Goal: Task Accomplishment & Management: Complete application form

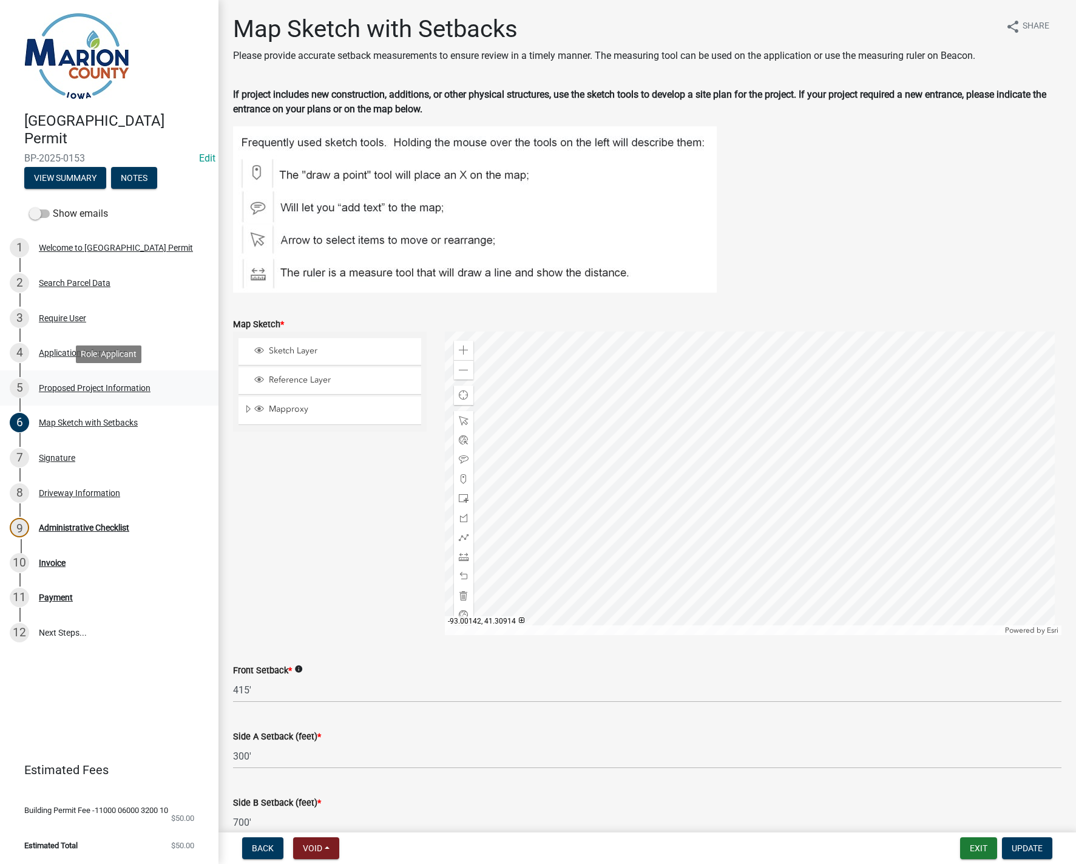
click at [108, 392] on div "Proposed Project Information" at bounding box center [95, 388] width 112 height 8
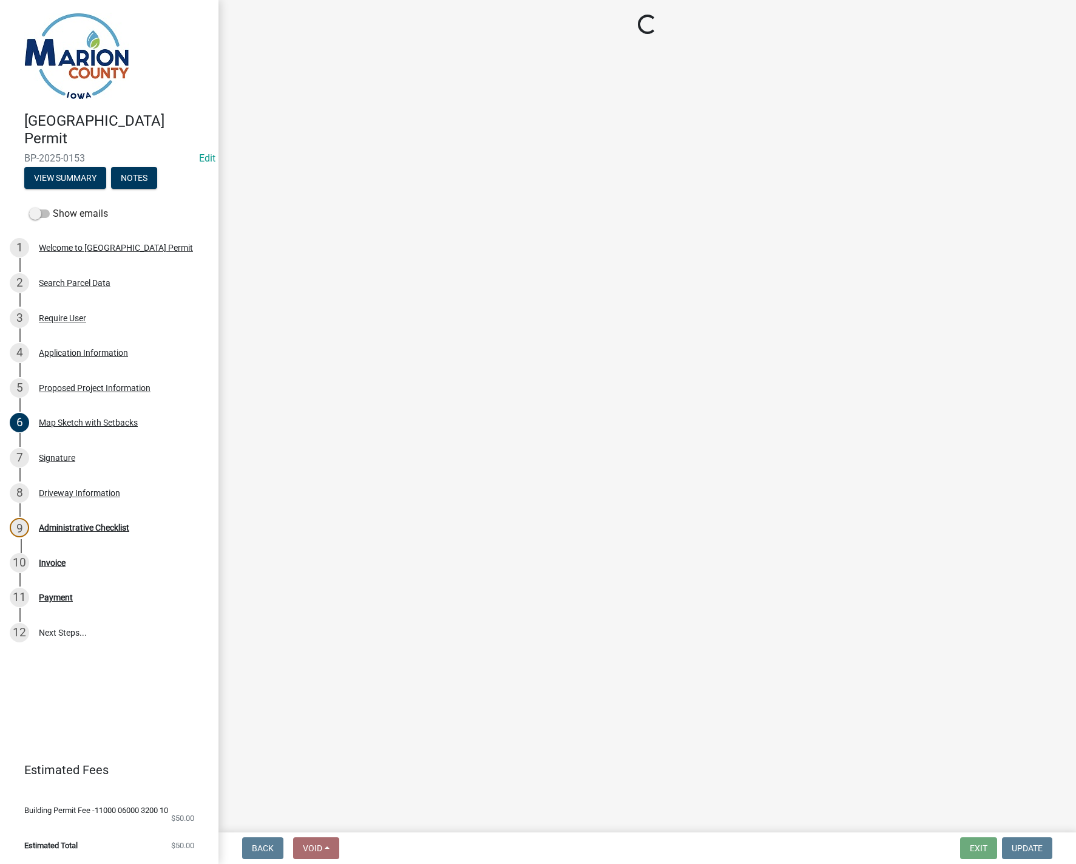
select select "9509a58f-562c-4d9e-8ce4-4edbe22563f5"
select select "7ee9b347-9d60-4880-bc15-13e3f262939b"
select select "c01c0ffe-a9ad-46ba-80d8-07ee8e46f3b2"
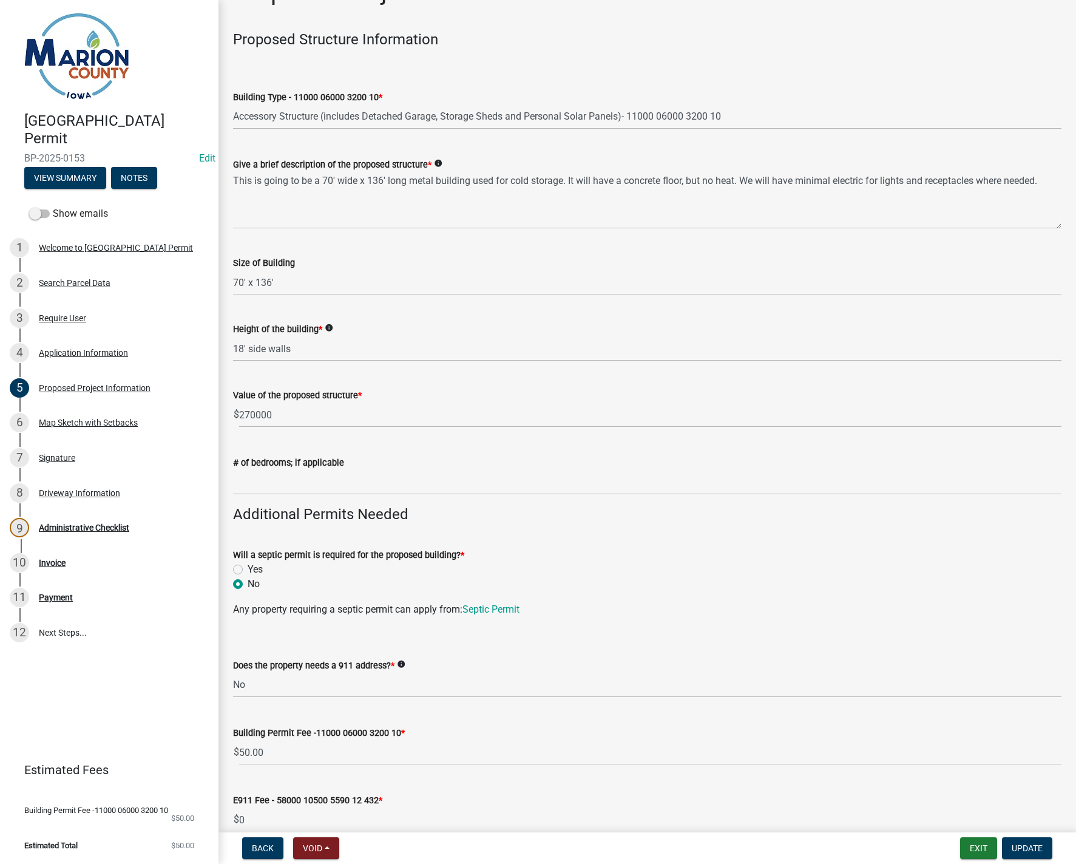
scroll to position [243, 0]
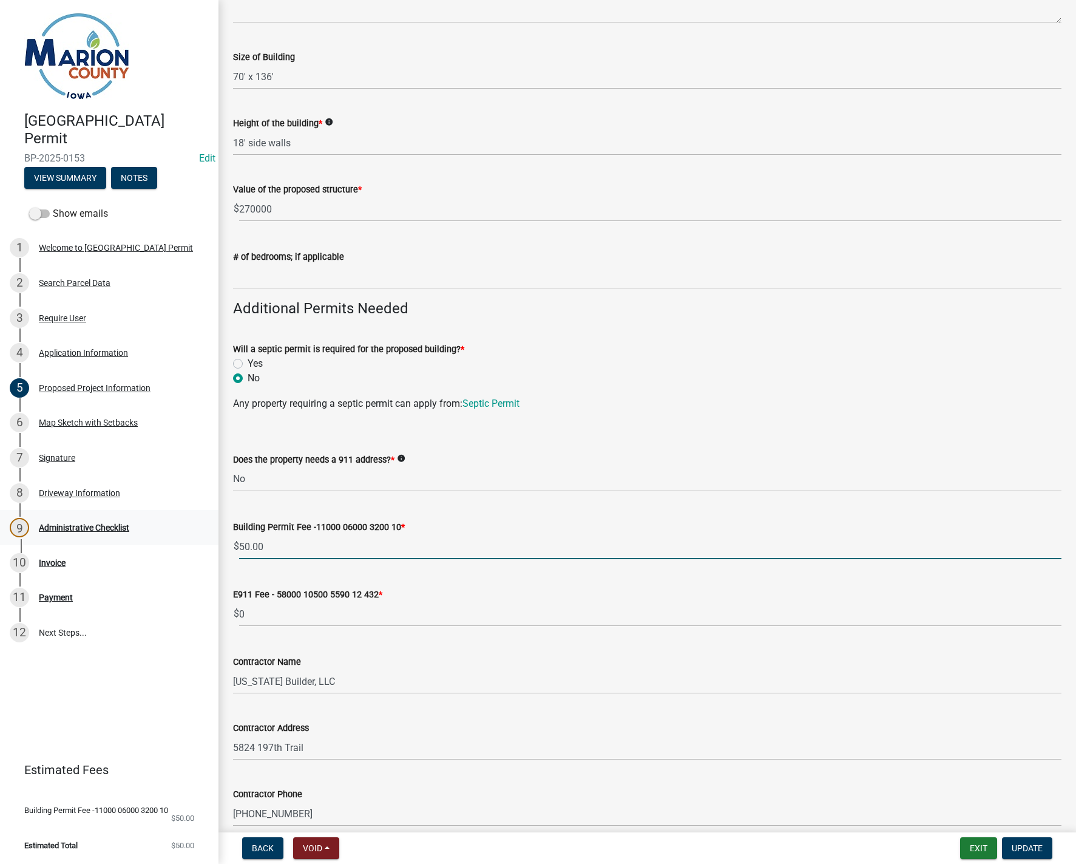
drag, startPoint x: 285, startPoint y: 546, endPoint x: 182, endPoint y: 543, distance: 103.9
click at [182, 543] on div "[GEOGRAPHIC_DATA] Permit BP-2025-0153 Edit View Summary Notes Show emails 1 Wel…" at bounding box center [538, 432] width 1076 height 864
type input "00"
click at [1024, 848] on span "Update" at bounding box center [1027, 848] width 31 height 10
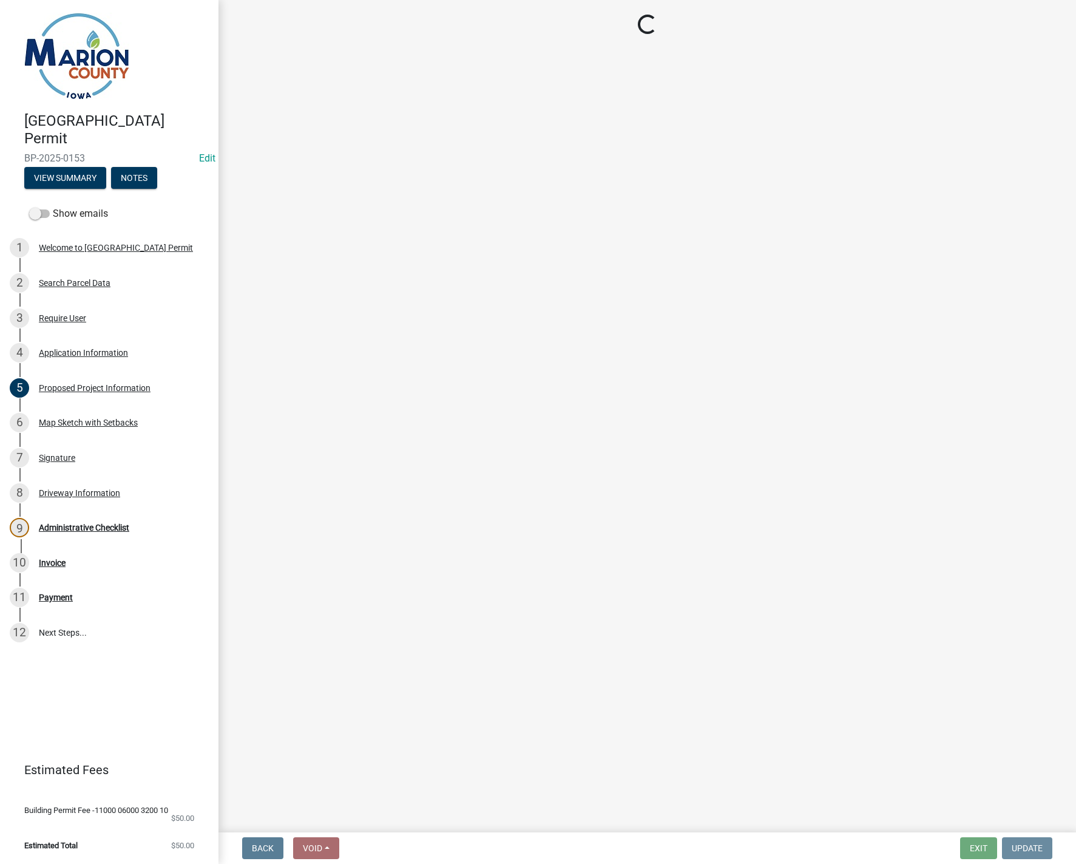
scroll to position [0, 0]
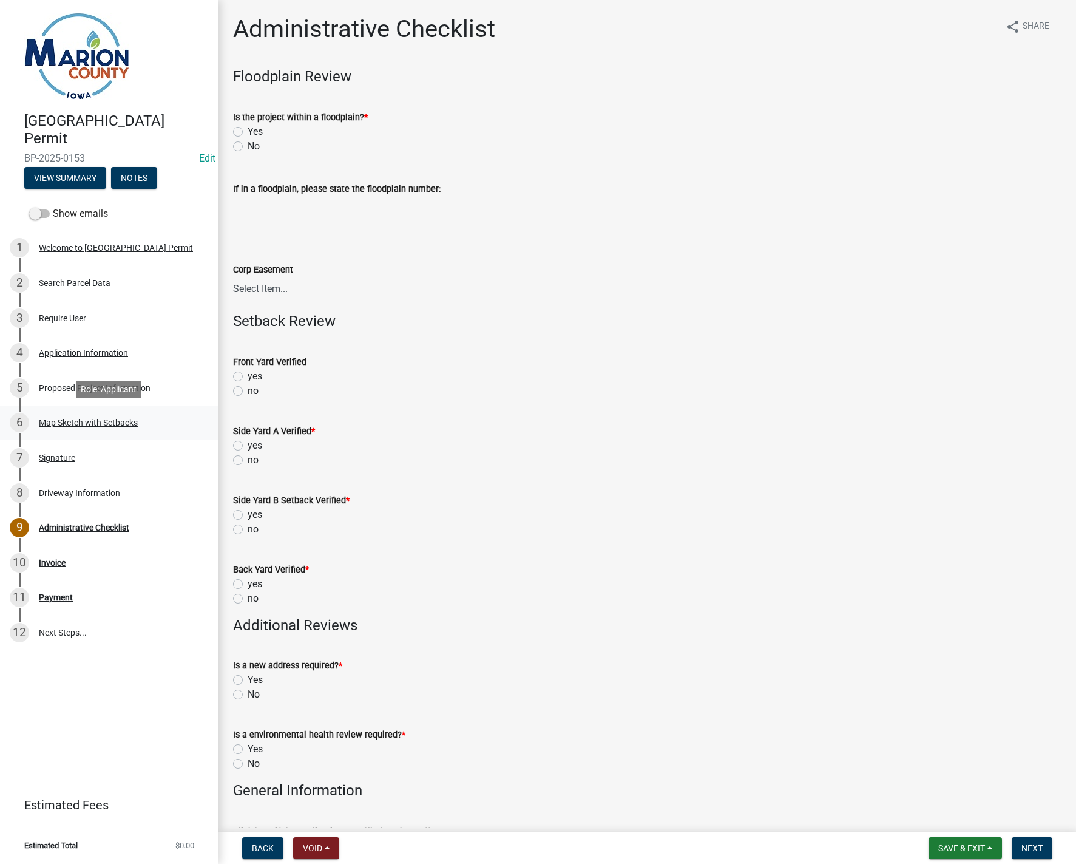
click at [68, 421] on div "Map Sketch with Setbacks" at bounding box center [88, 422] width 99 height 8
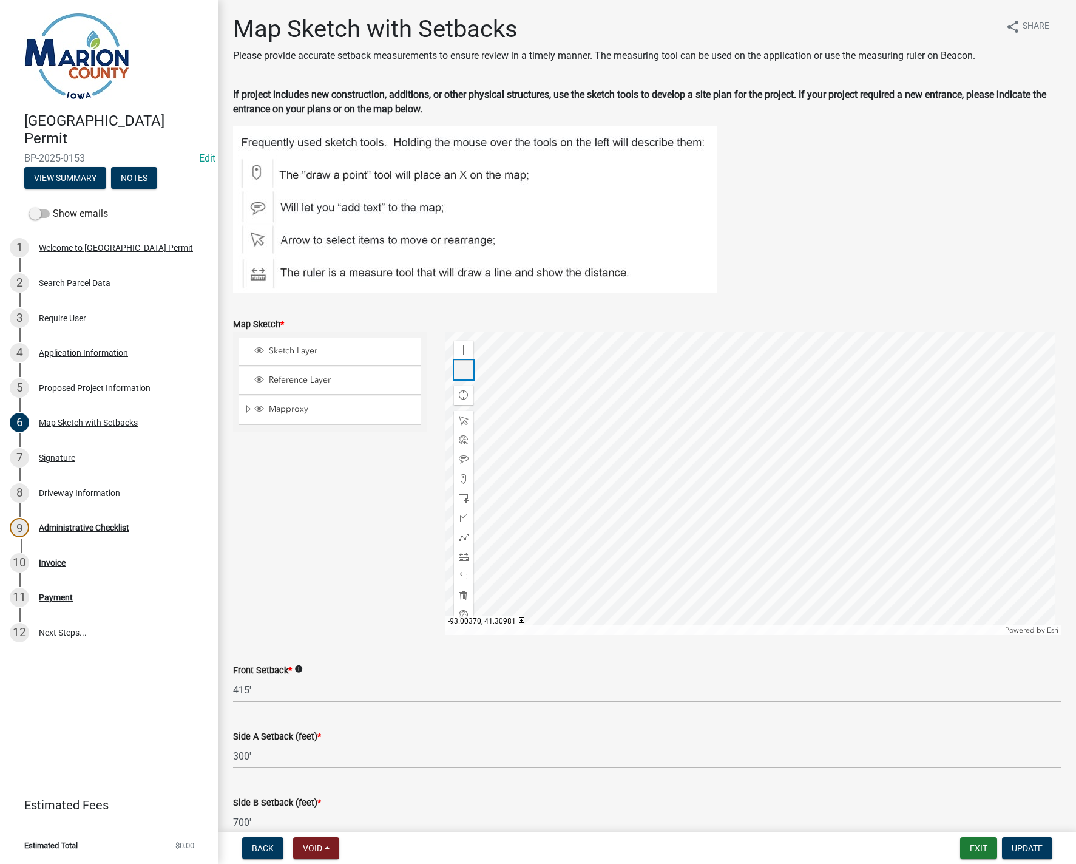
click at [459, 374] on span at bounding box center [464, 370] width 10 height 10
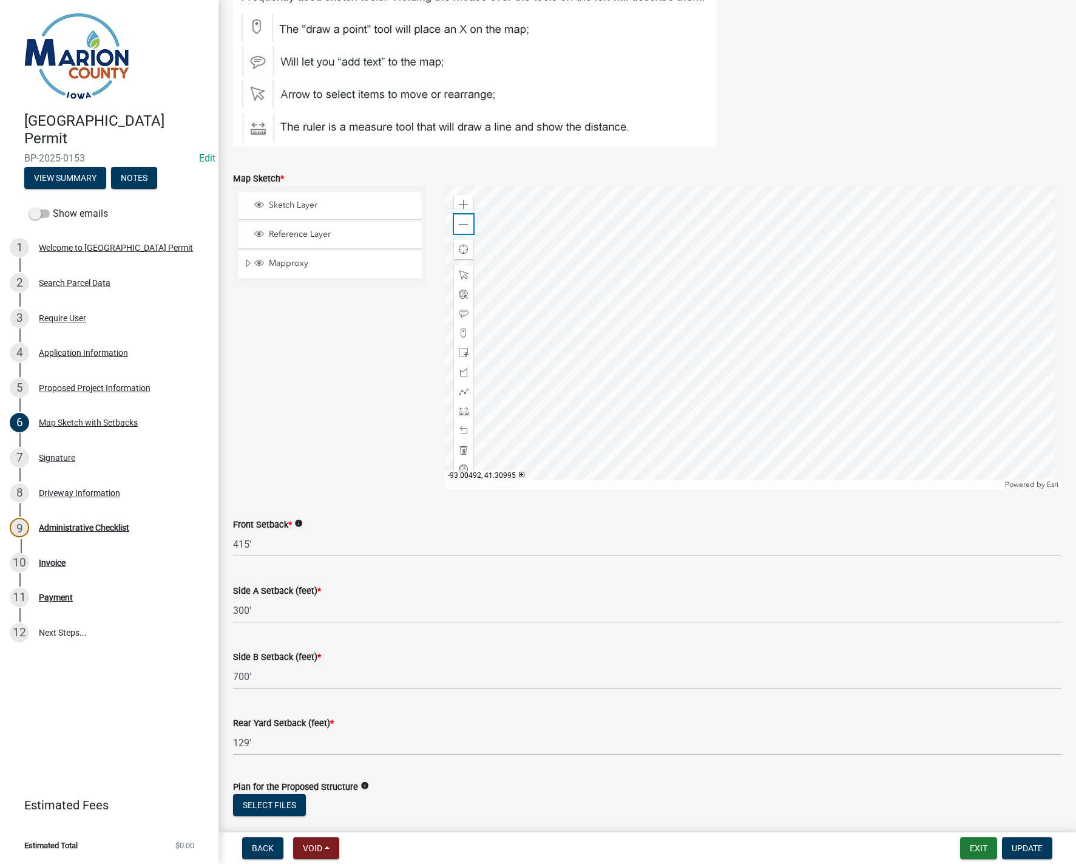
scroll to position [264, 0]
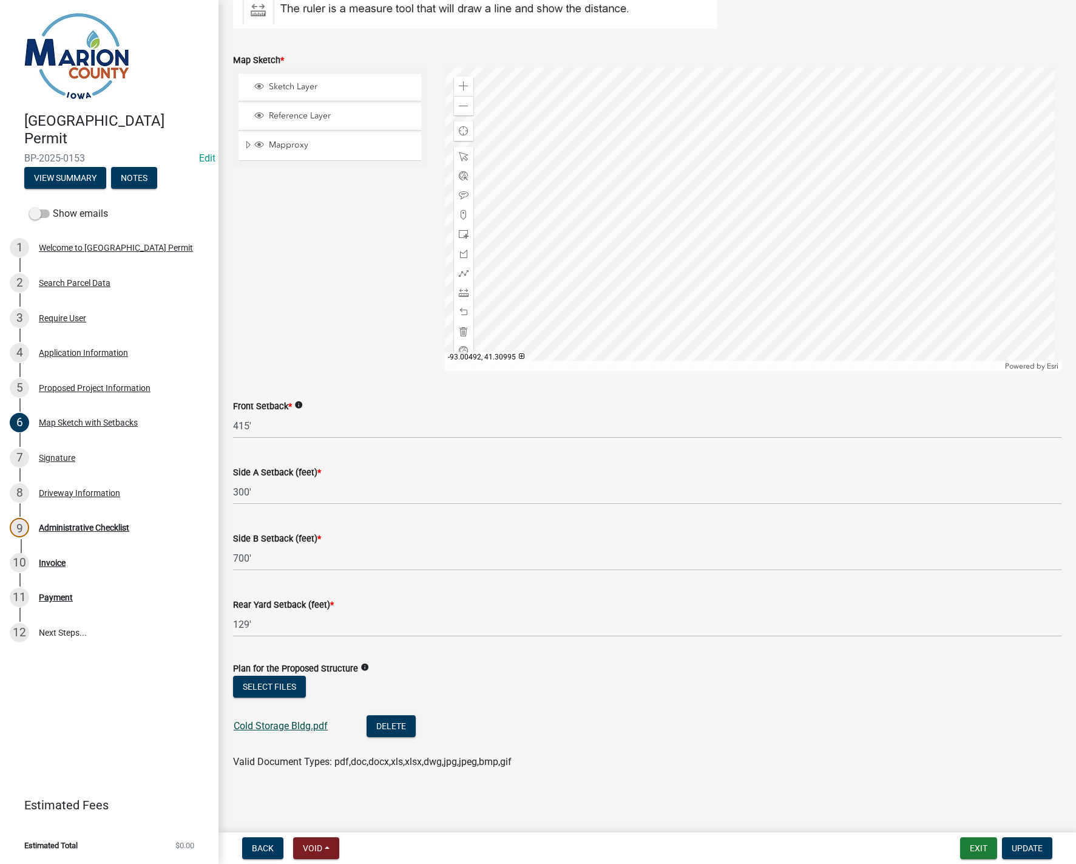
click at [281, 726] on link "Cold Storage Bldg.pdf" at bounding box center [281, 726] width 94 height 12
click at [279, 681] on button "Select files" at bounding box center [269, 687] width 73 height 22
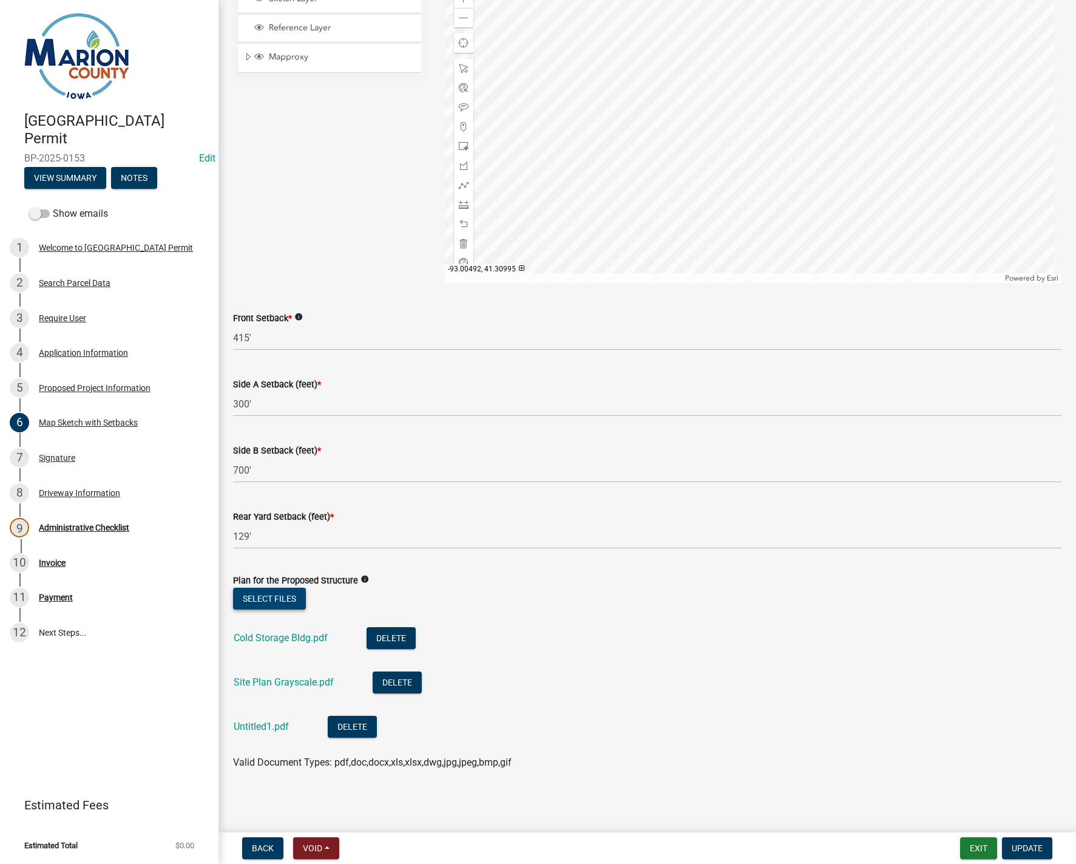
scroll to position [353, 0]
click at [248, 682] on link "Site Plan Grayscale.pdf" at bounding box center [284, 682] width 100 height 12
click at [1033, 850] on span "Update" at bounding box center [1027, 848] width 31 height 10
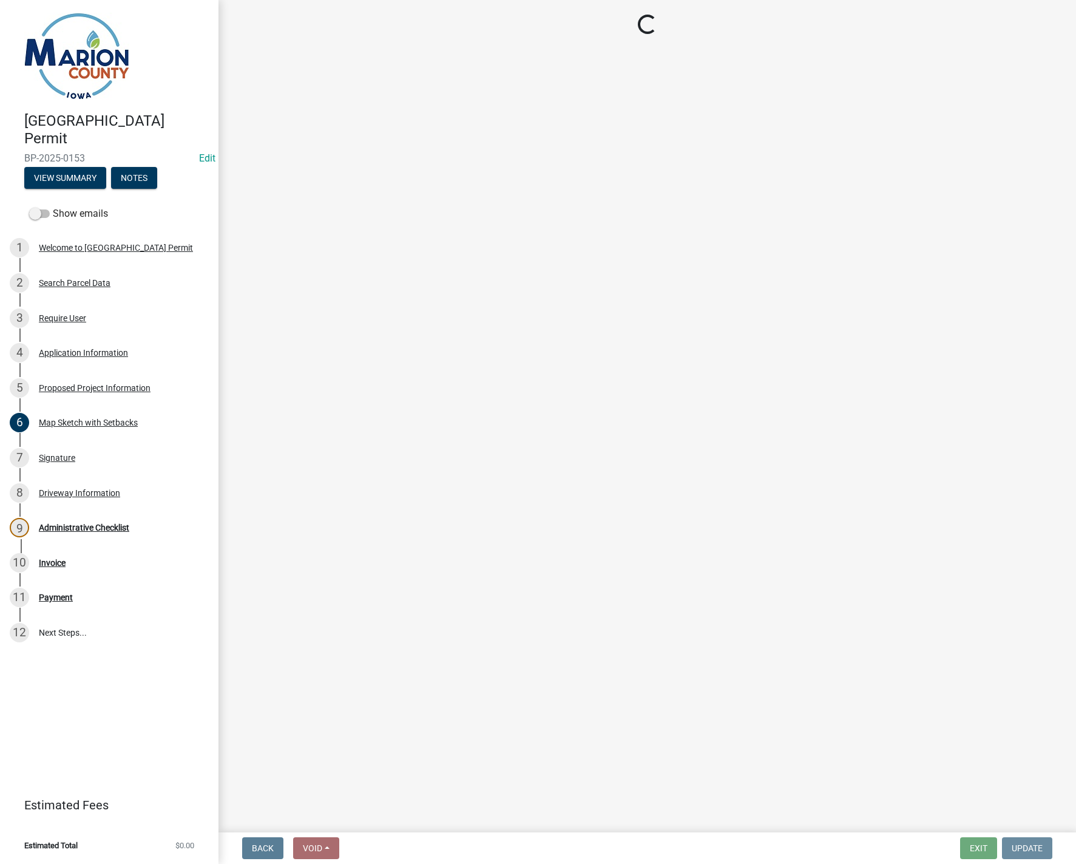
scroll to position [0, 0]
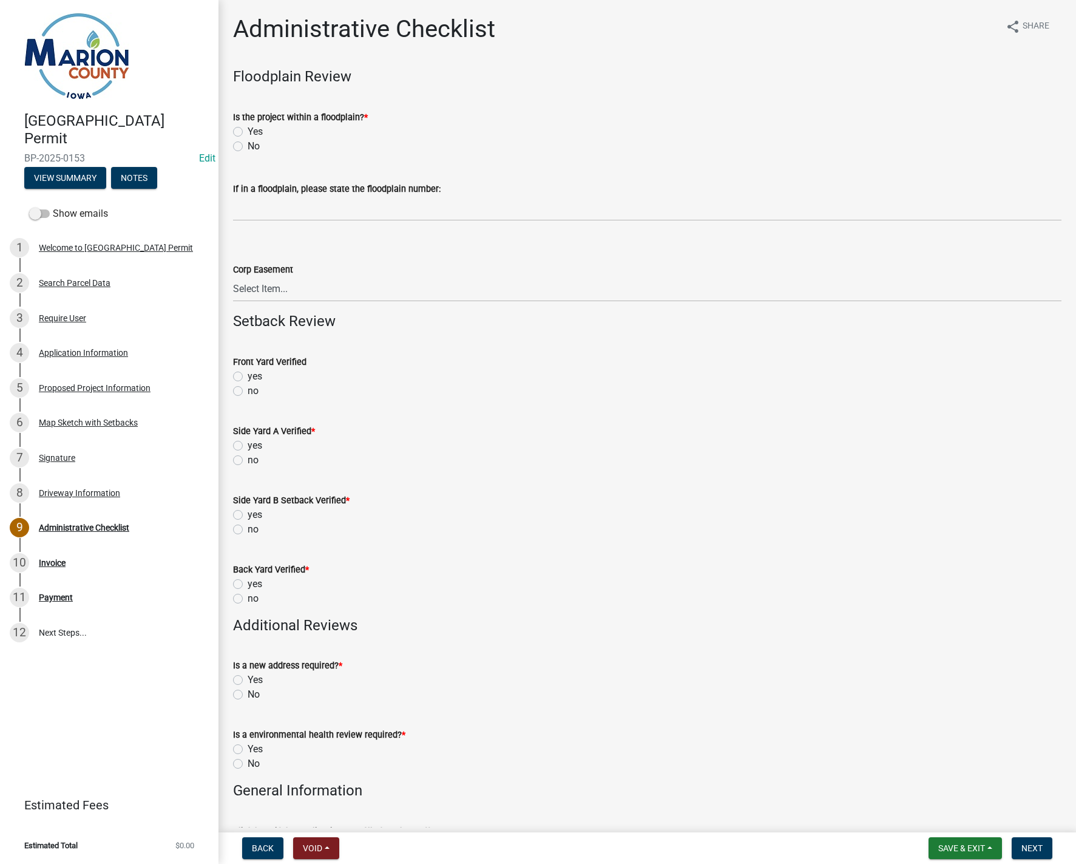
click at [248, 144] on label "No" at bounding box center [254, 146] width 12 height 15
click at [248, 144] on input "No" at bounding box center [252, 143] width 8 height 8
radio input "true"
click at [248, 389] on label "no" at bounding box center [253, 391] width 11 height 15
click at [248, 389] on input "no" at bounding box center [252, 388] width 8 height 8
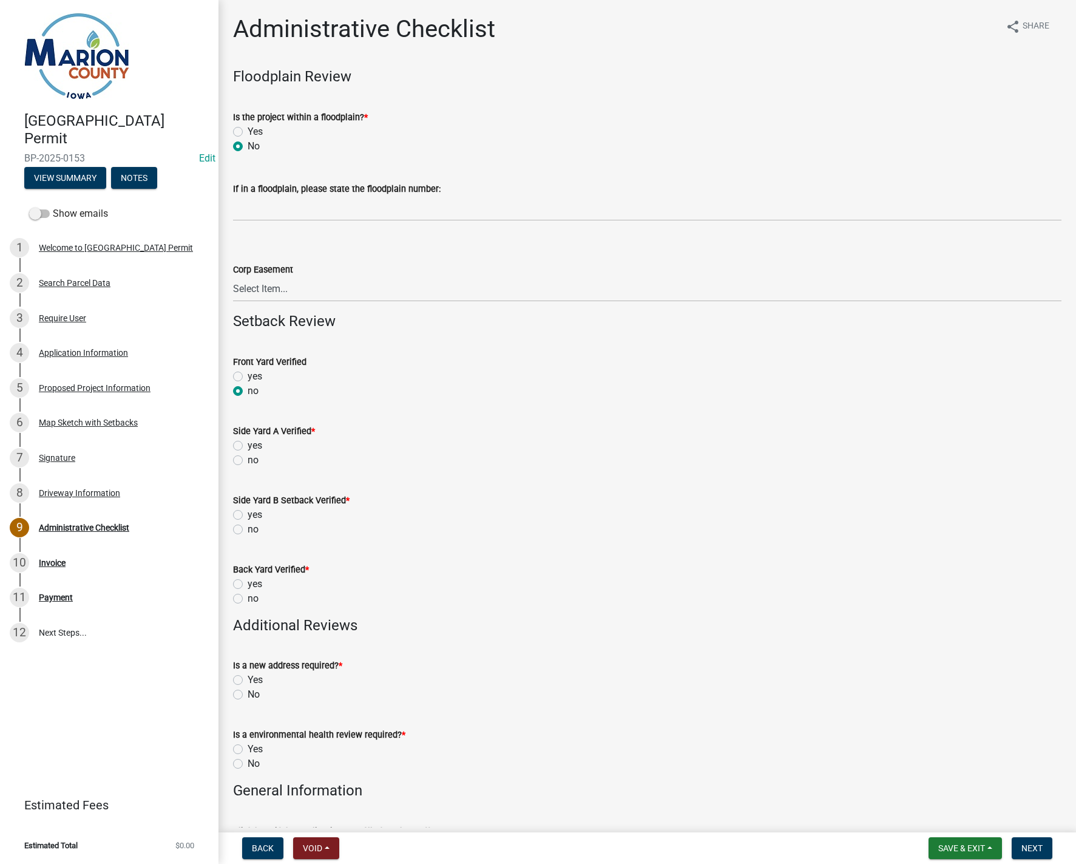
radio input "true"
click at [248, 463] on label "no" at bounding box center [253, 460] width 11 height 15
click at [248, 461] on input "no" at bounding box center [252, 457] width 8 height 8
radio input "true"
click at [238, 534] on div "no" at bounding box center [647, 529] width 829 height 15
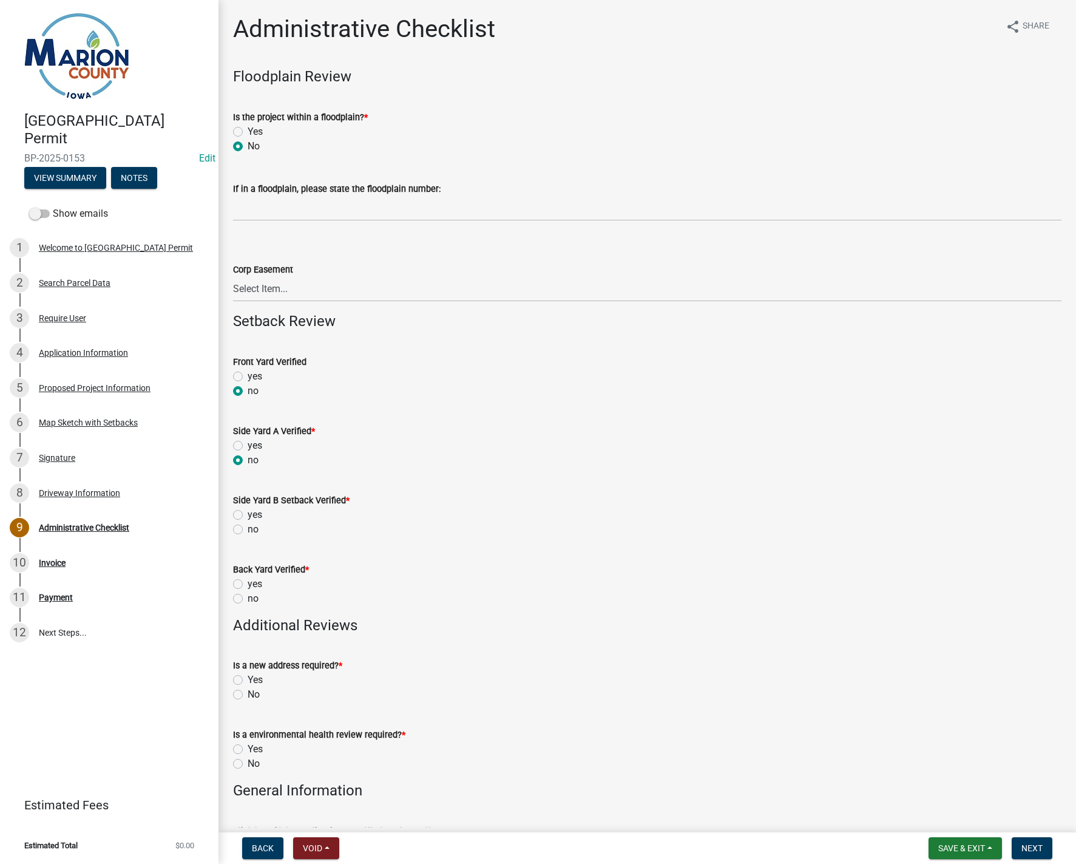
click at [248, 531] on label "no" at bounding box center [253, 529] width 11 height 15
click at [248, 530] on input "no" at bounding box center [252, 526] width 8 height 8
radio input "true"
click at [248, 599] on label "no" at bounding box center [253, 598] width 11 height 15
click at [248, 599] on input "no" at bounding box center [252, 595] width 8 height 8
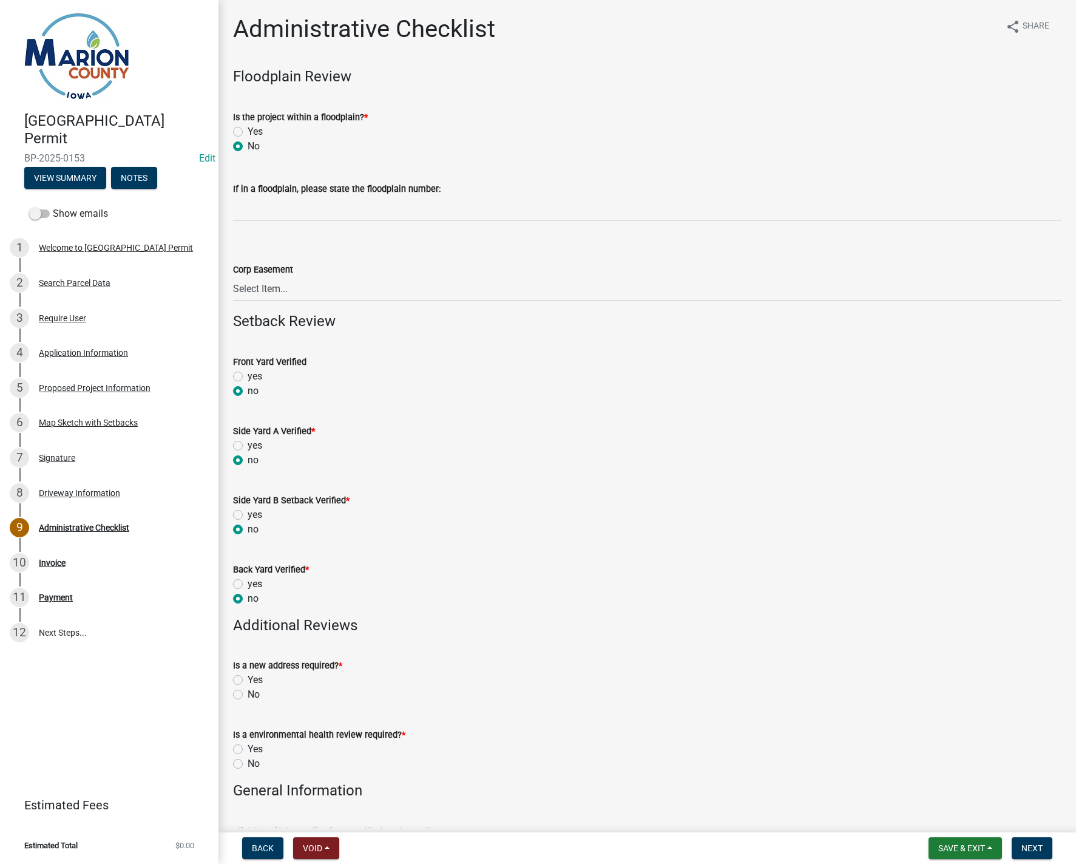
radio input "true"
click at [248, 694] on label "No" at bounding box center [254, 694] width 12 height 15
click at [248, 694] on input "No" at bounding box center [252, 691] width 8 height 8
radio input "true"
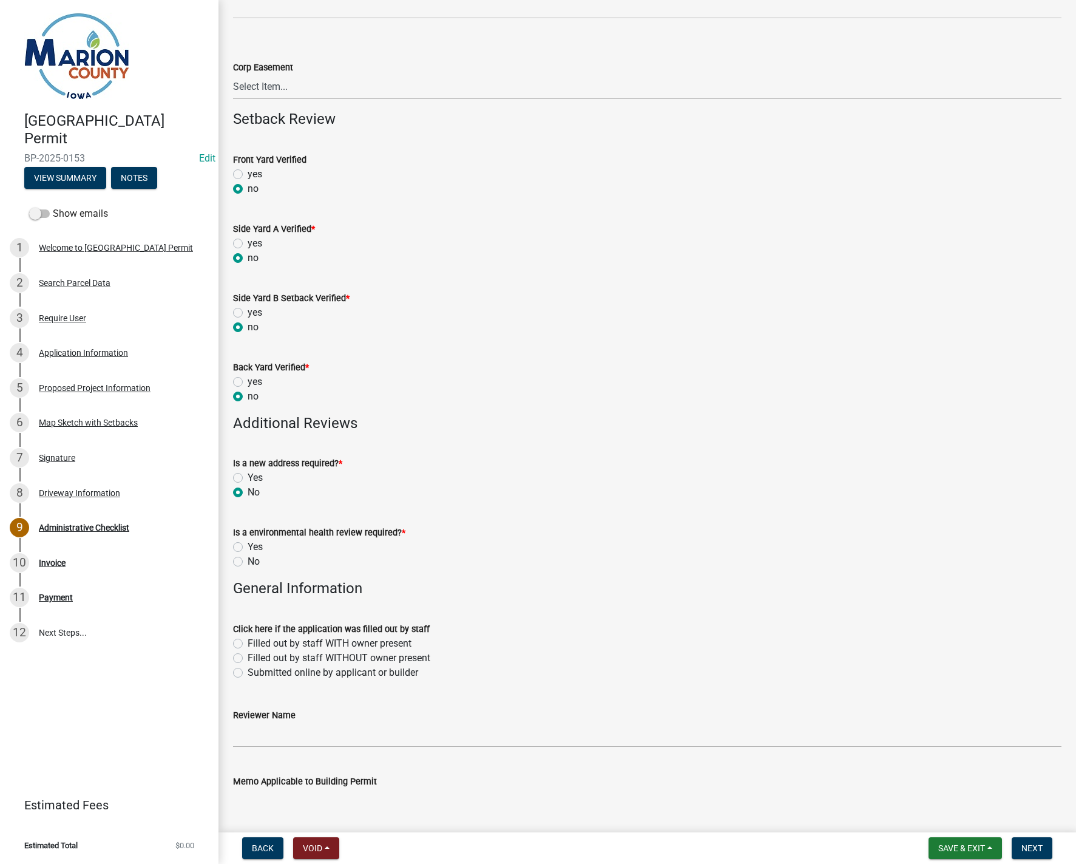
scroll to position [243, 0]
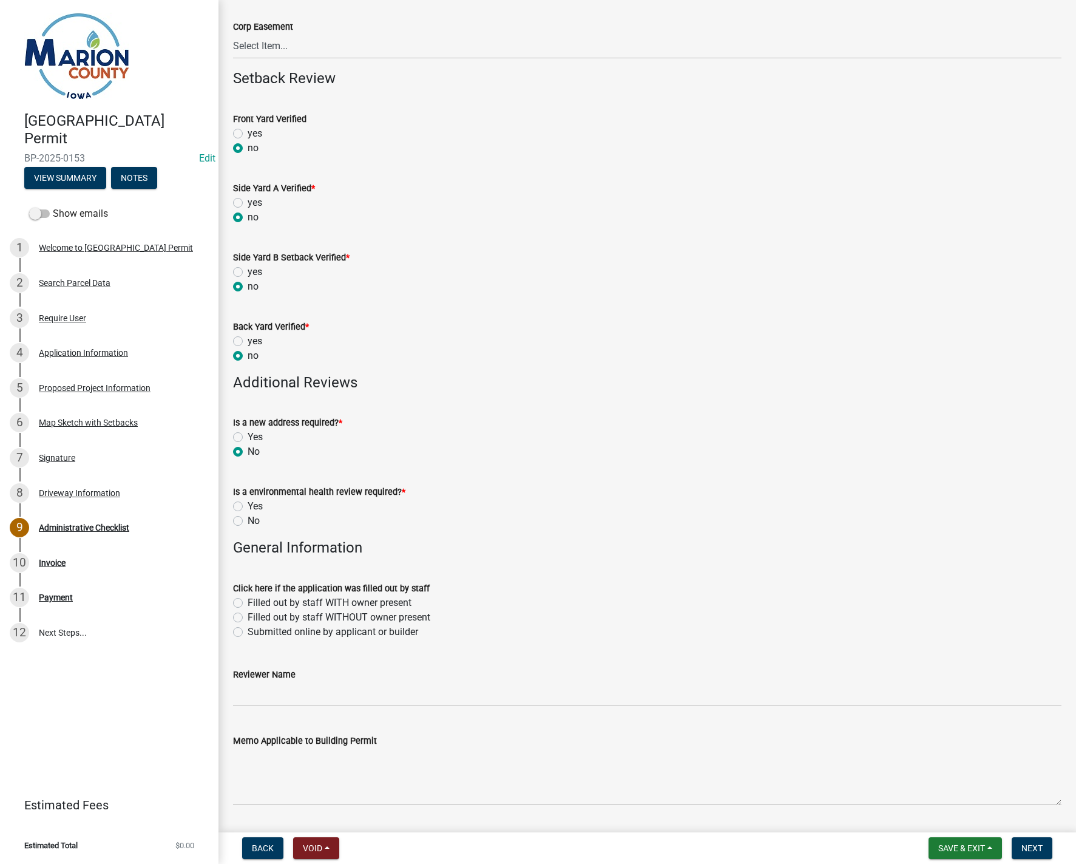
click at [248, 518] on label "No" at bounding box center [254, 521] width 12 height 15
click at [248, 518] on input "No" at bounding box center [252, 518] width 8 height 8
radio input "true"
click at [248, 631] on label "Submitted online by applicant or builder" at bounding box center [333, 632] width 171 height 15
click at [248, 631] on input "Submitted online by applicant or builder" at bounding box center [252, 629] width 8 height 8
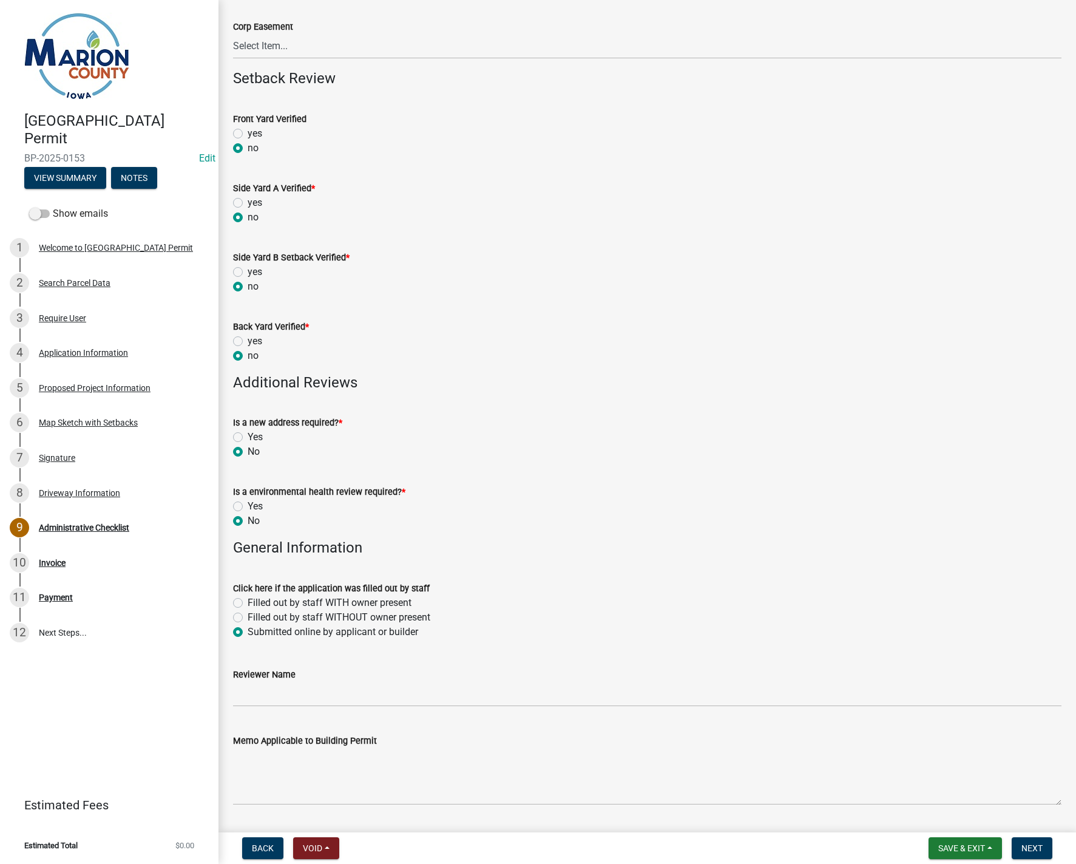
radio input "true"
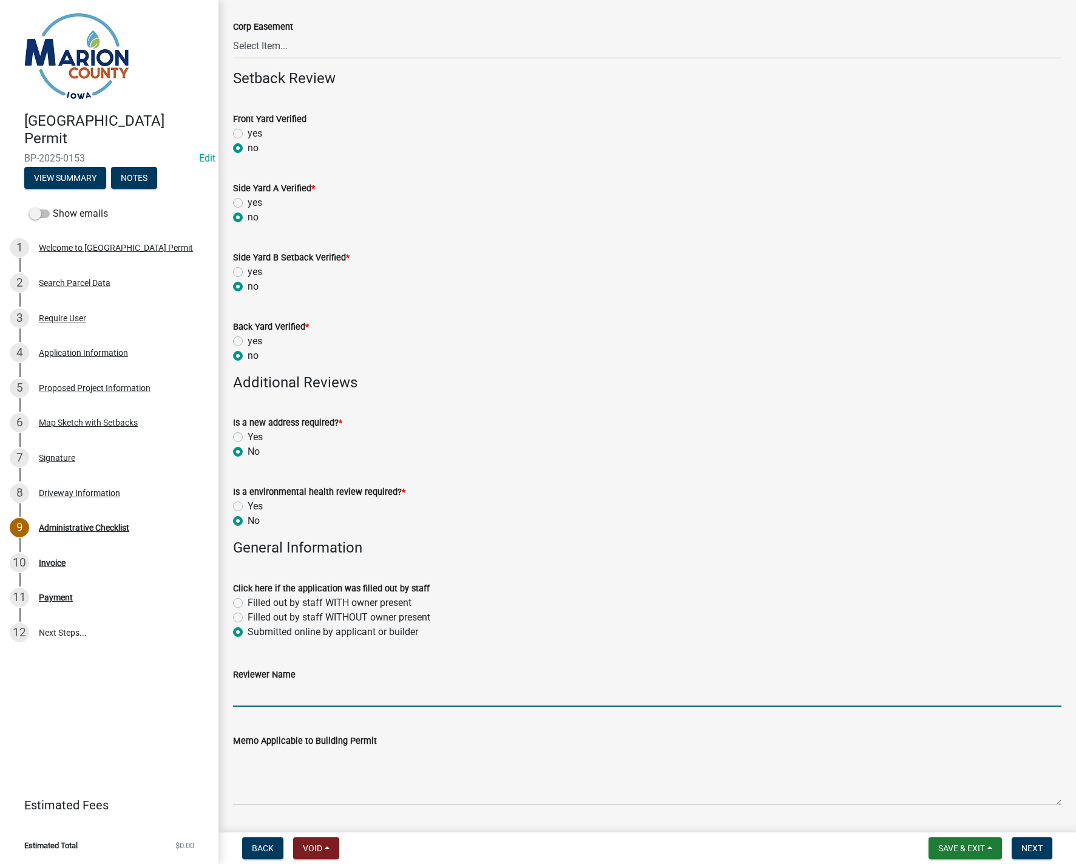
click at [245, 702] on input "Reviewer Name" at bounding box center [647, 694] width 829 height 25
type input "MPoffenbarger"
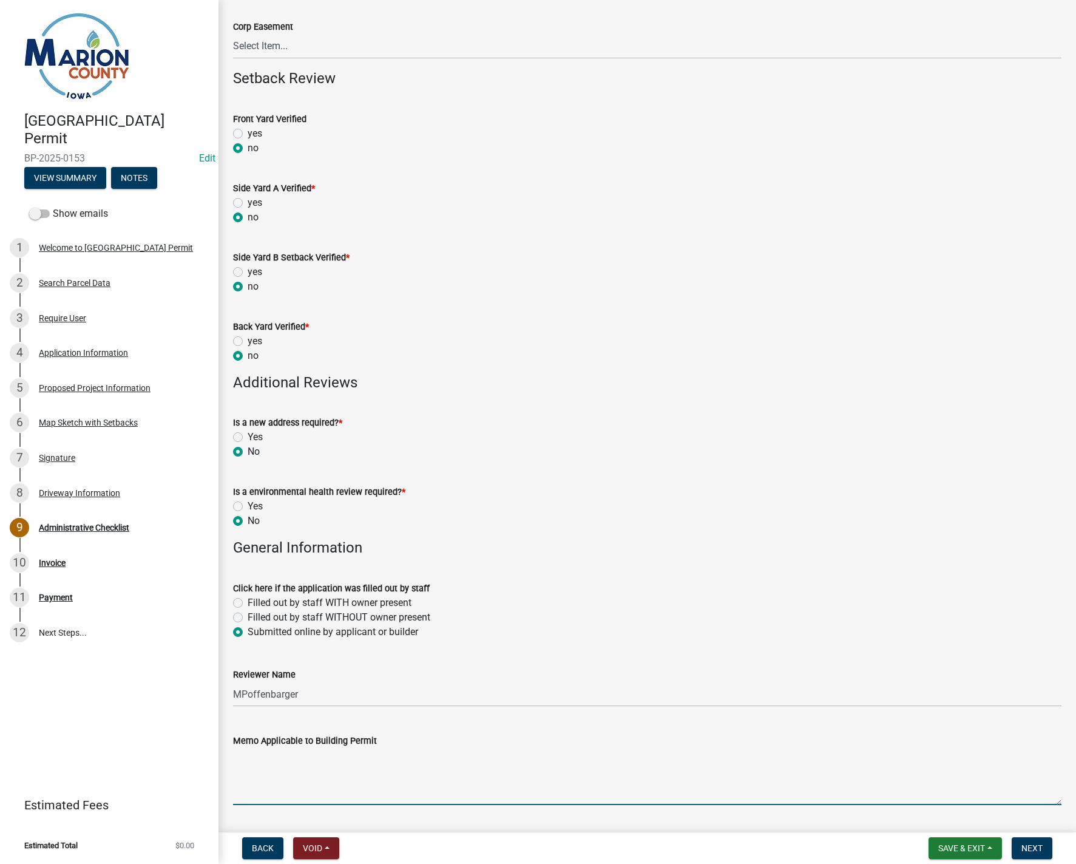
click at [288, 767] on textarea "Memo Applicable to Building Permit" at bounding box center [647, 776] width 829 height 57
click at [1045, 844] on button "Next" at bounding box center [1032, 848] width 41 height 22
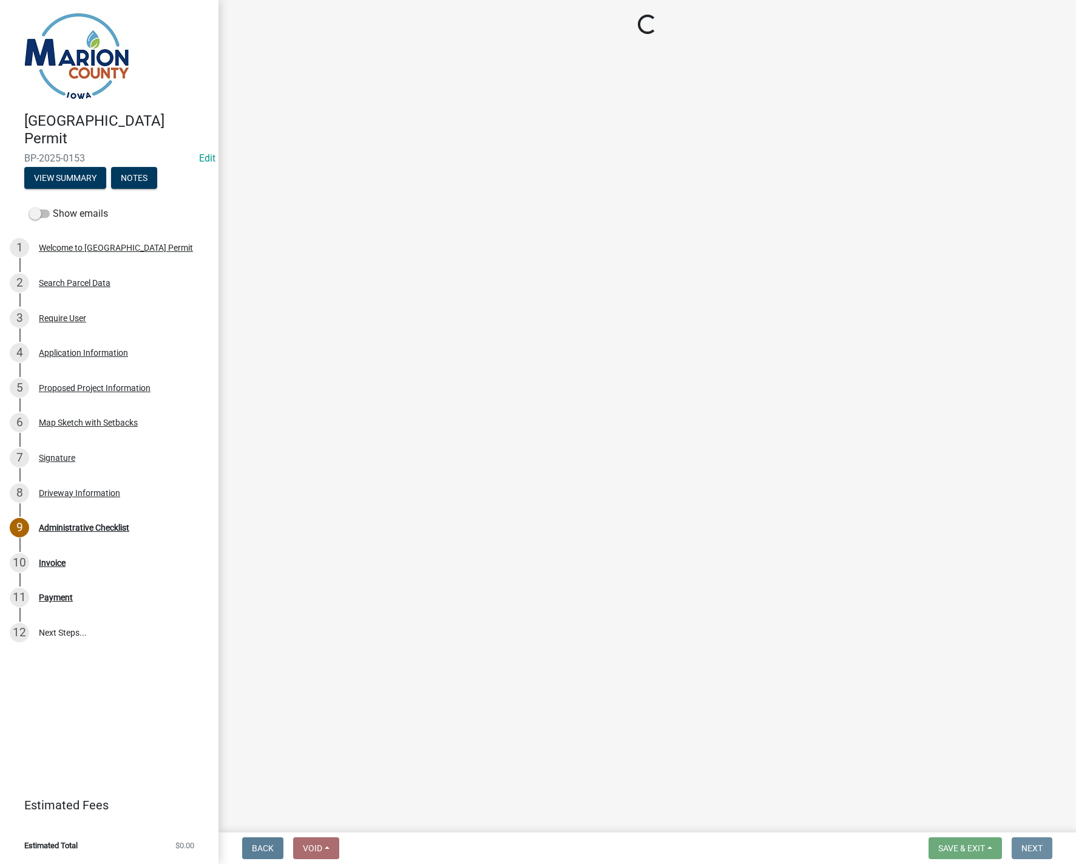
scroll to position [0, 0]
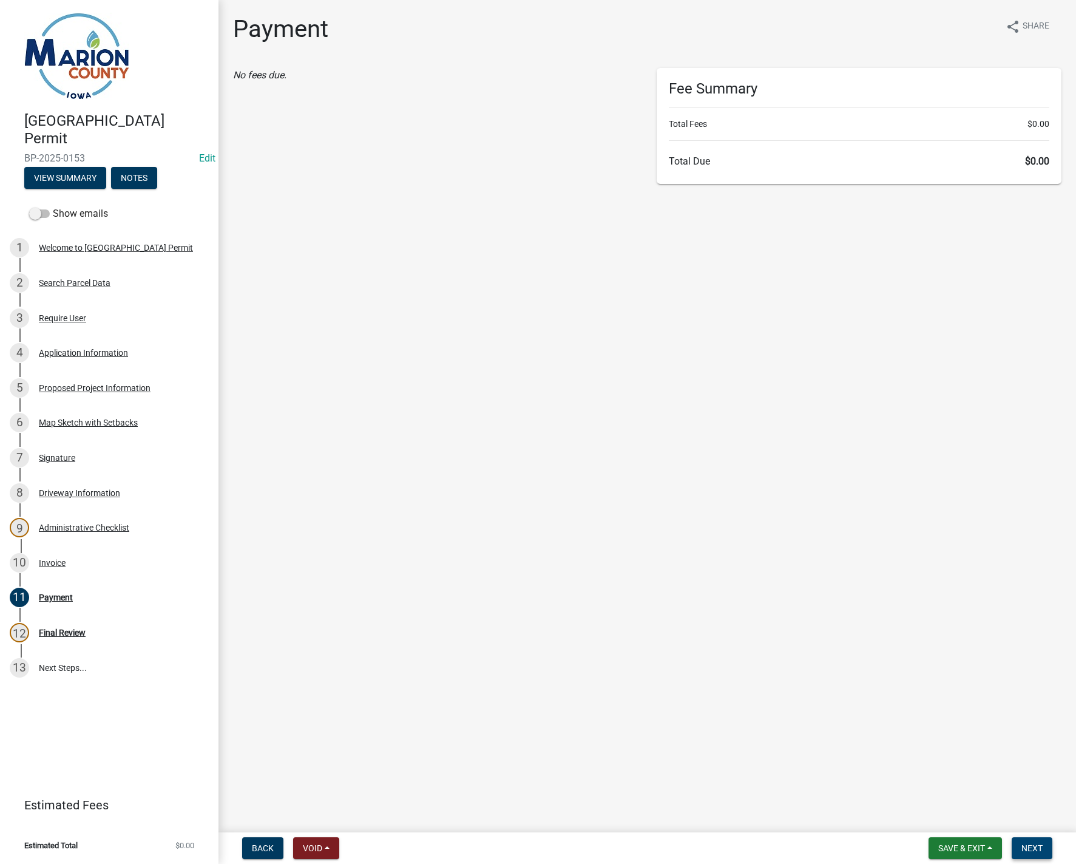
click at [1027, 848] on span "Next" at bounding box center [1032, 848] width 21 height 10
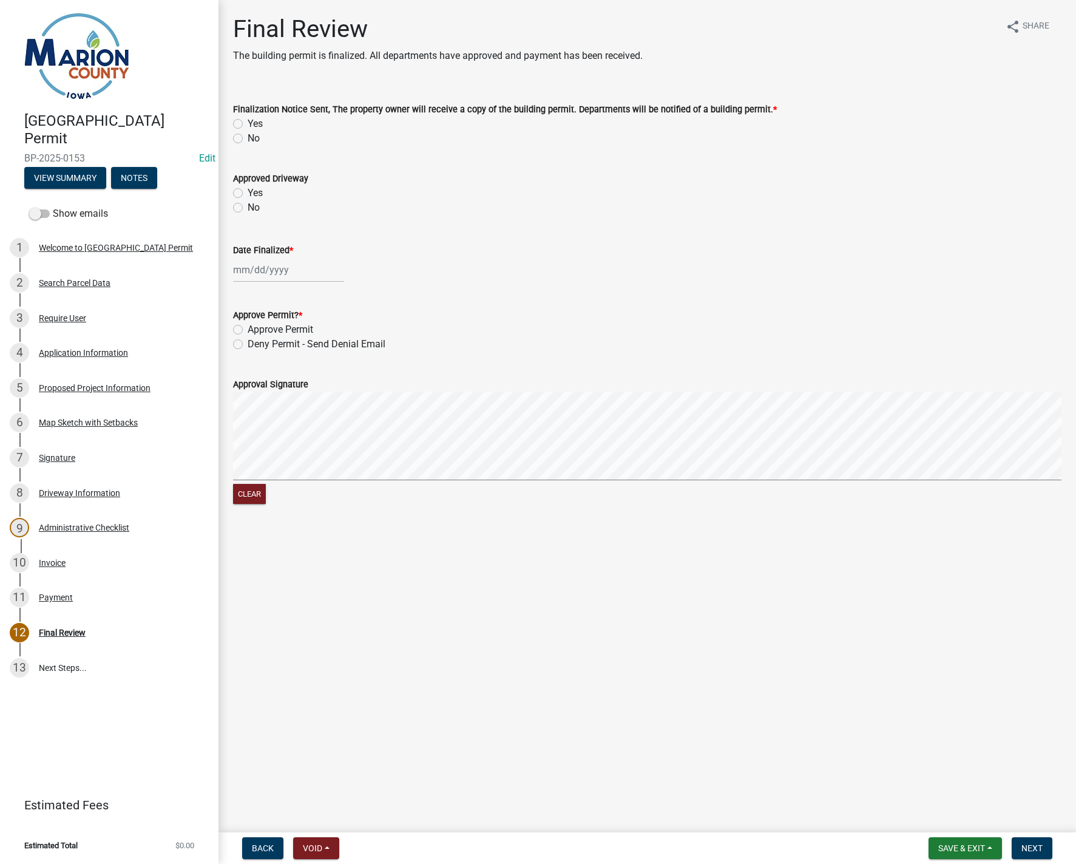
click at [248, 123] on label "Yes" at bounding box center [255, 124] width 15 height 15
click at [248, 123] on input "Yes" at bounding box center [252, 121] width 8 height 8
radio input "true"
click at [243, 265] on div at bounding box center [288, 269] width 111 height 25
select select "9"
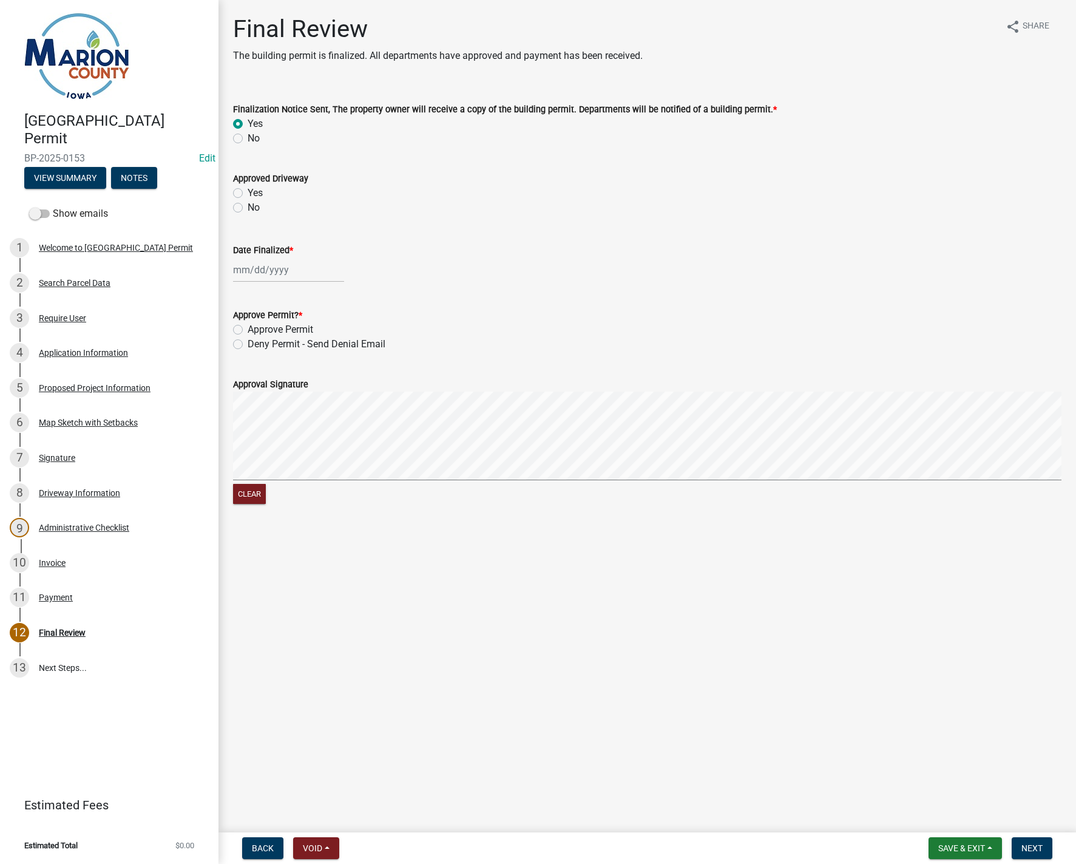
select select "2025"
click at [262, 369] on div "16" at bounding box center [264, 373] width 19 height 19
type input "[DATE]"
click at [248, 329] on label "Approve Permit" at bounding box center [281, 329] width 66 height 15
click at [248, 329] on input "Approve Permit" at bounding box center [252, 326] width 8 height 8
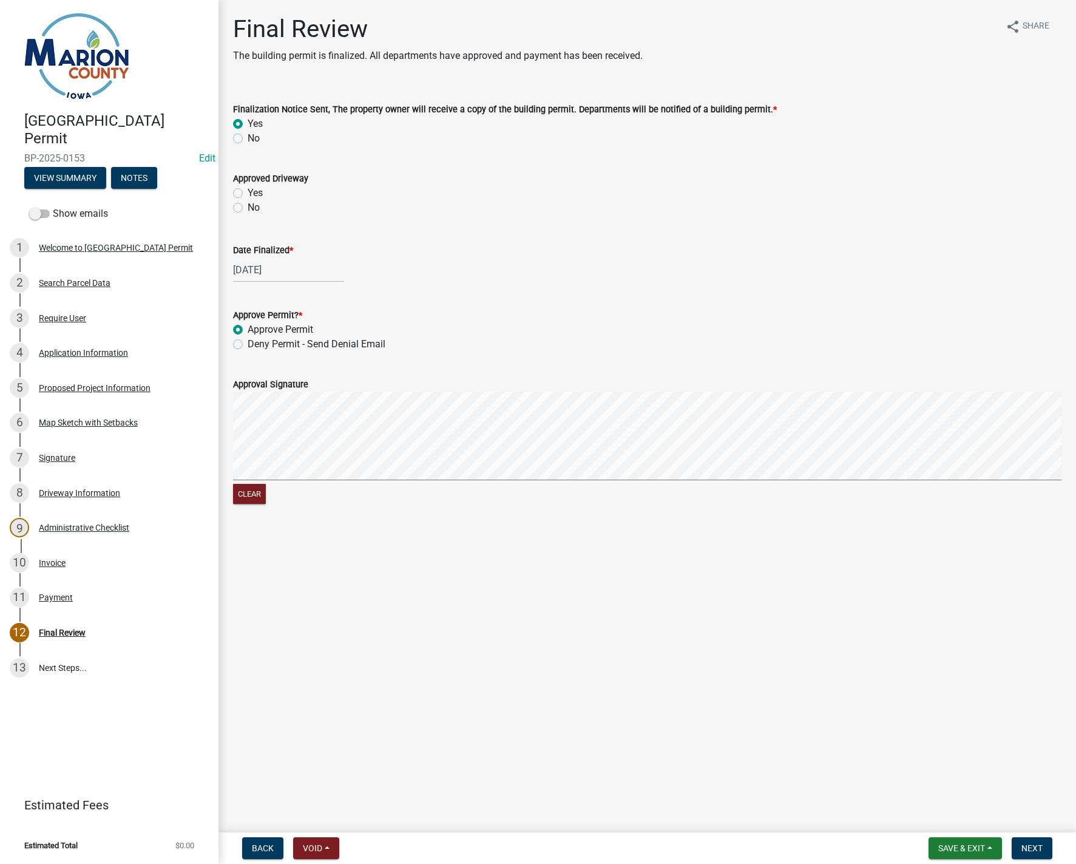
radio input "true"
click at [1029, 850] on span "Next" at bounding box center [1032, 848] width 21 height 10
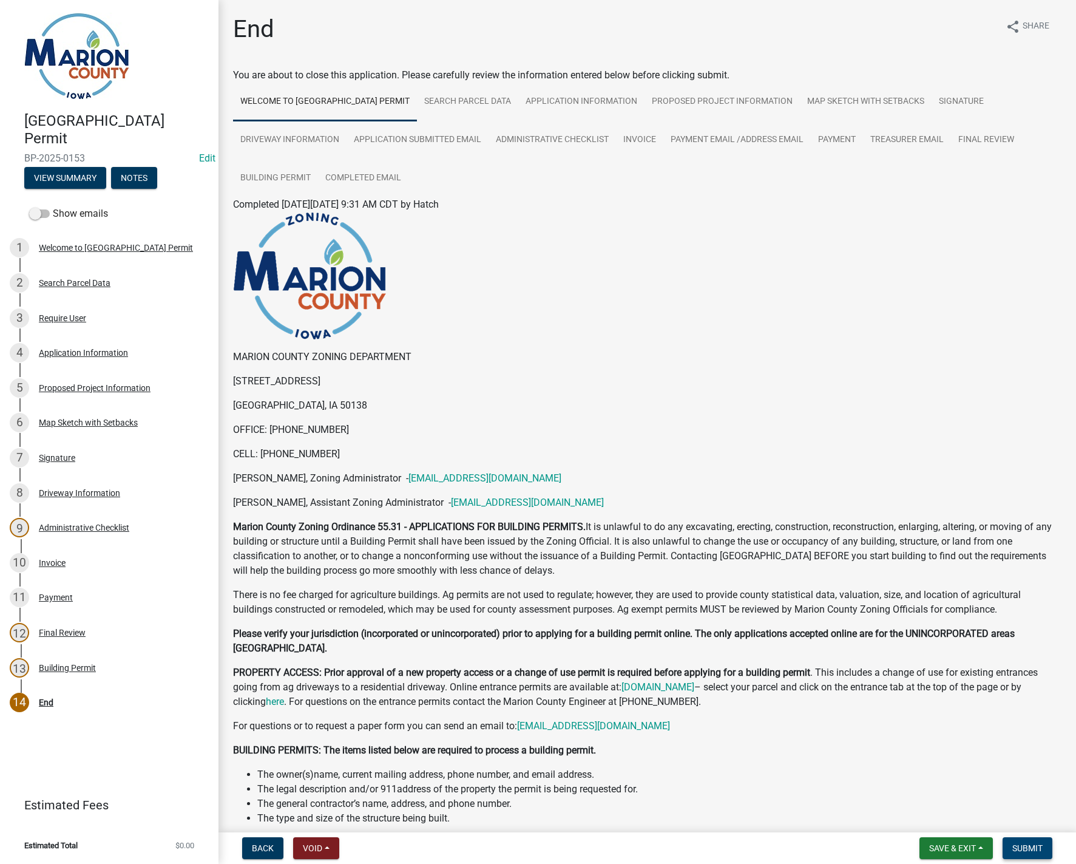
click at [1029, 850] on span "Submit" at bounding box center [1028, 848] width 30 height 10
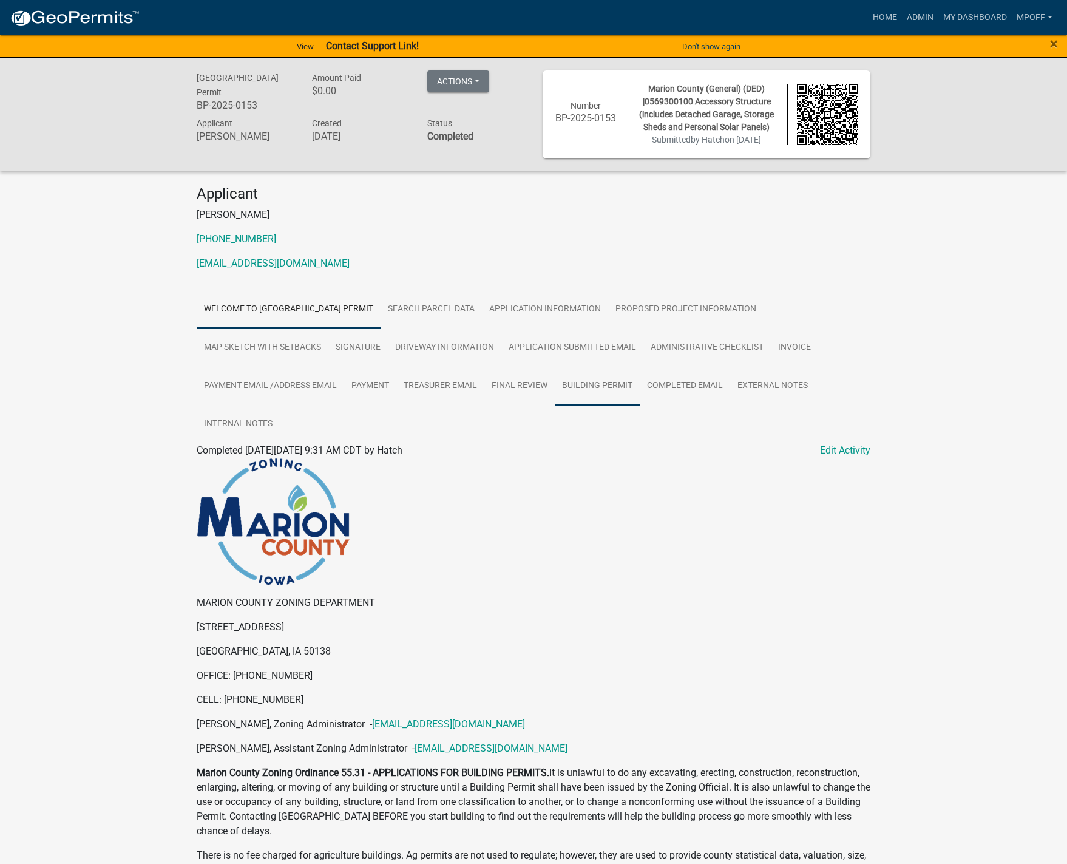
click at [577, 389] on link "Building Permit" at bounding box center [597, 386] width 85 height 39
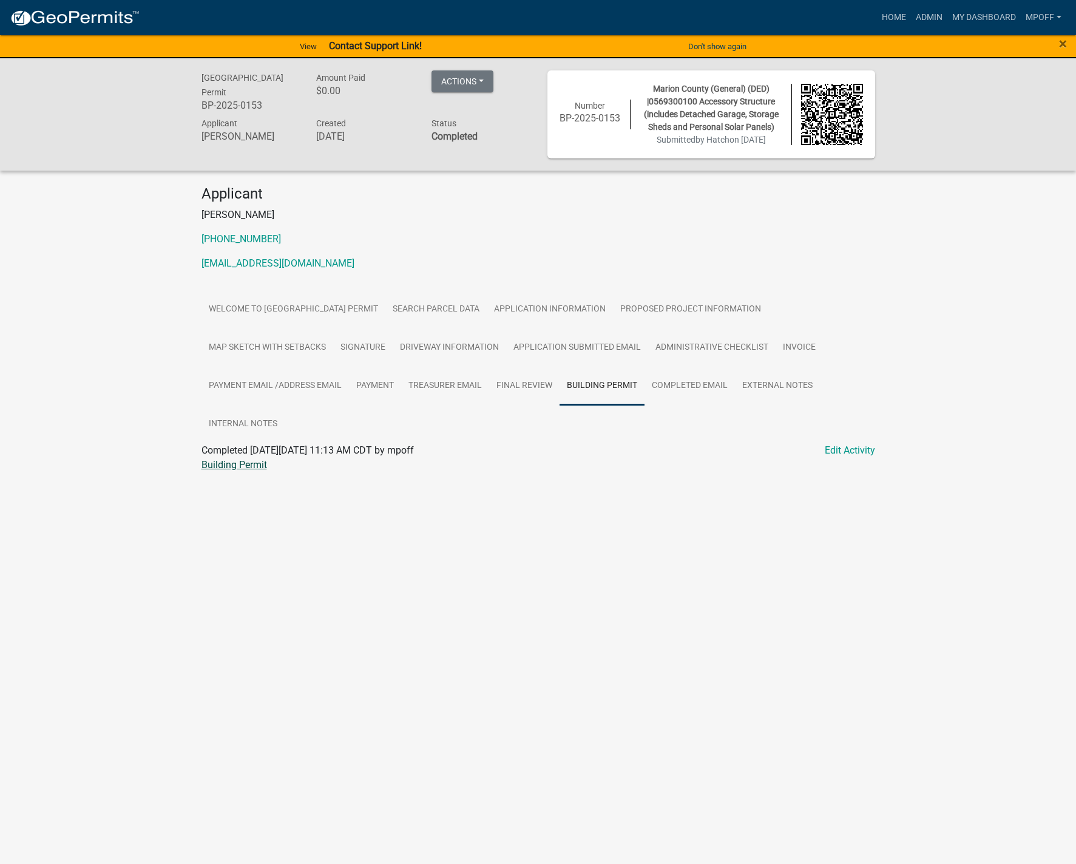
click at [235, 466] on link "Building Permit" at bounding box center [235, 465] width 66 height 12
click at [481, 80] on button "Actions" at bounding box center [463, 81] width 62 height 22
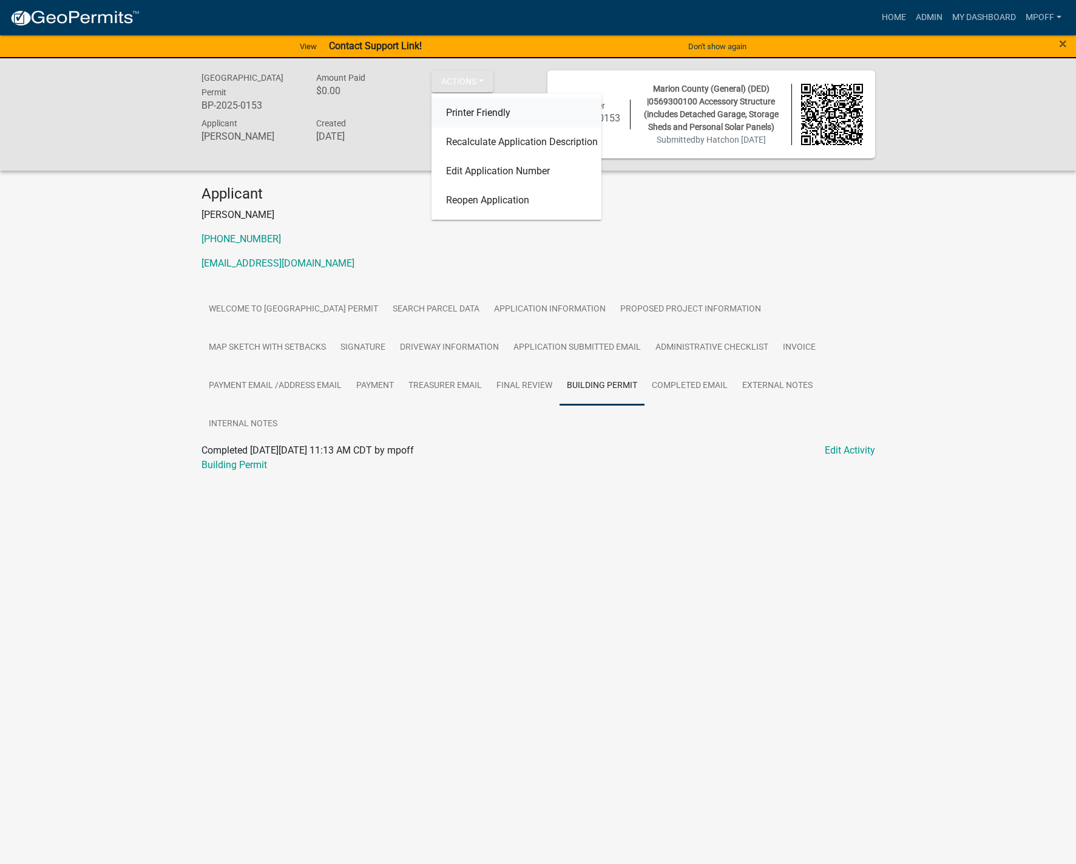
click at [474, 115] on link "Printer Friendly" at bounding box center [517, 112] width 170 height 29
